Goal: Find specific page/section: Find specific page/section

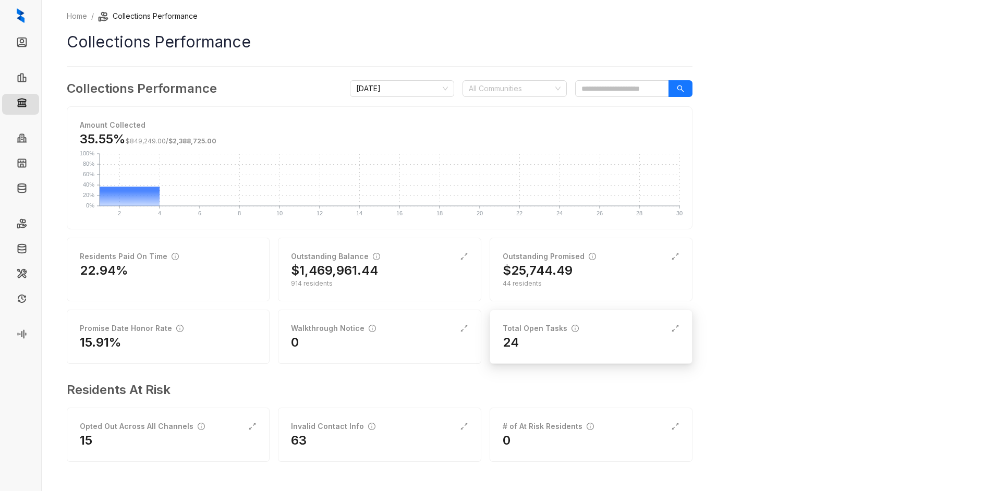
click at [520, 339] on div "24" at bounding box center [591, 342] width 177 height 17
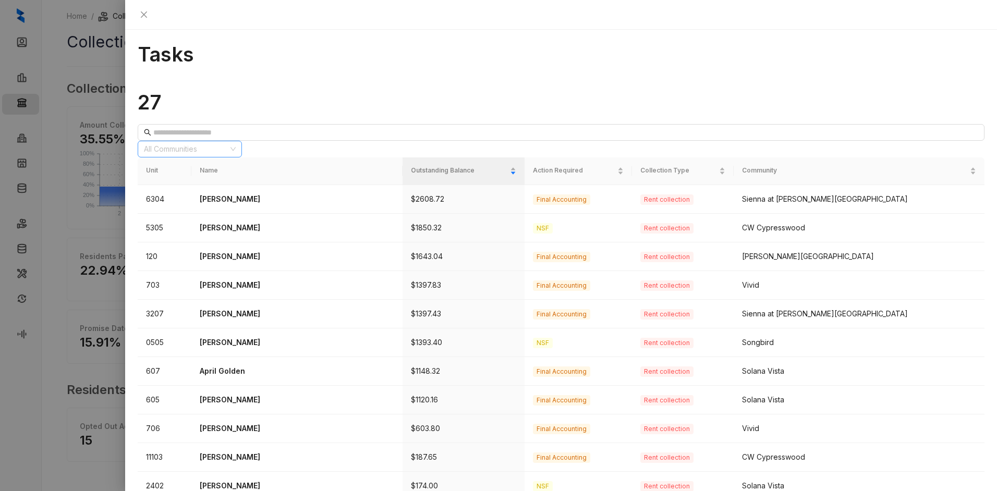
click at [229, 142] on div at bounding box center [184, 149] width 89 height 15
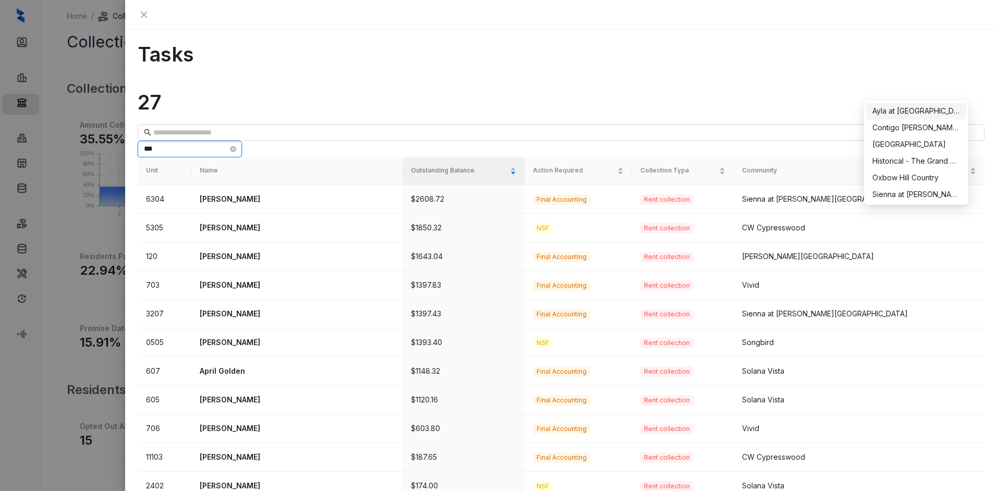
type input "****"
click at [894, 144] on div "[GEOGRAPHIC_DATA]" at bounding box center [916, 144] width 88 height 11
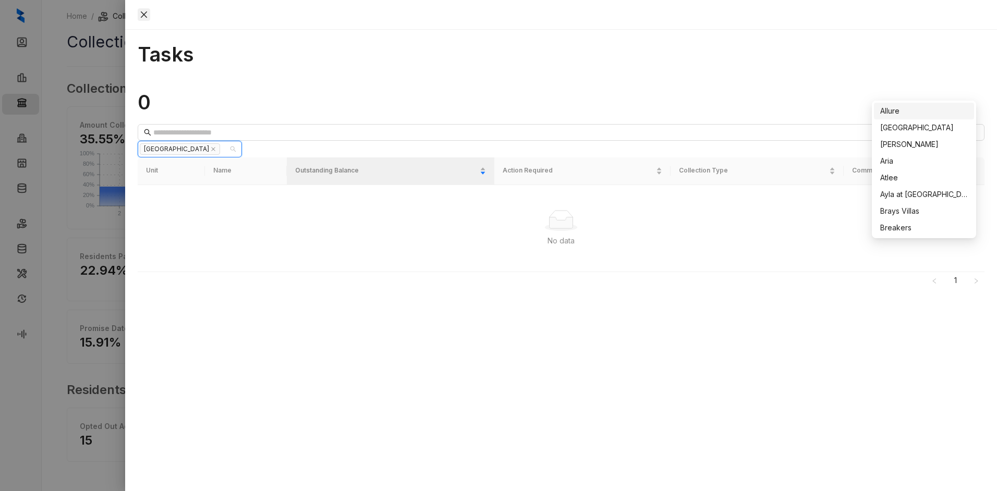
click at [147, 17] on icon "close" at bounding box center [144, 14] width 6 height 6
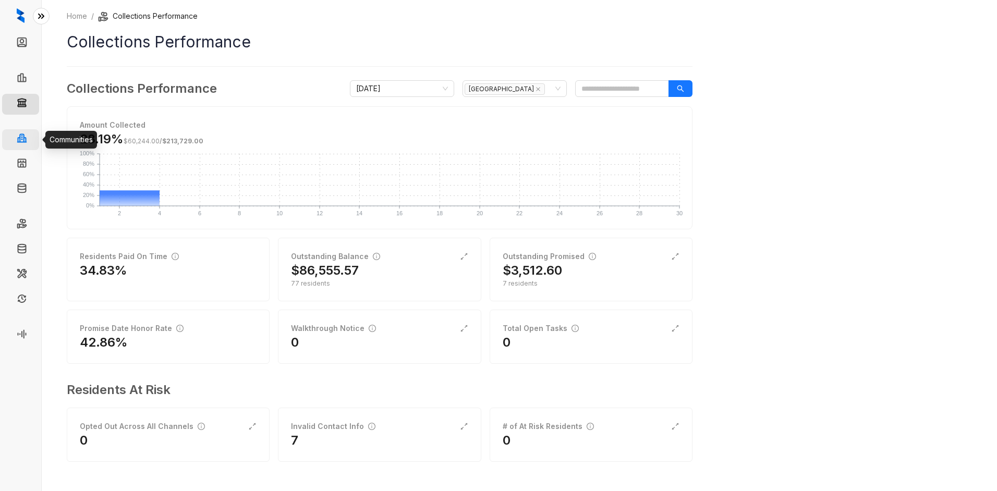
click at [32, 135] on link "Communities" at bounding box center [53, 139] width 43 height 21
